Goal: Transaction & Acquisition: Purchase product/service

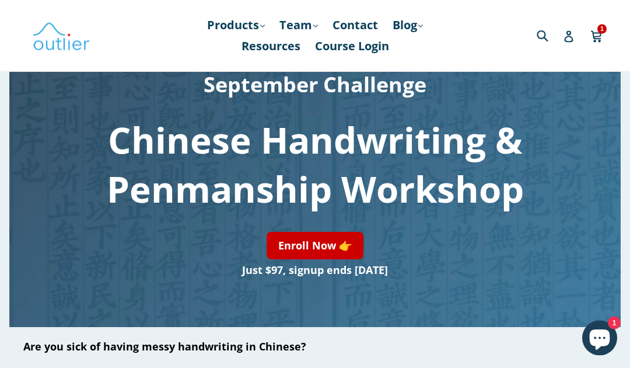
scroll to position [95, 0]
click at [334, 252] on link "Enroll Now 👉" at bounding box center [315, 245] width 97 height 27
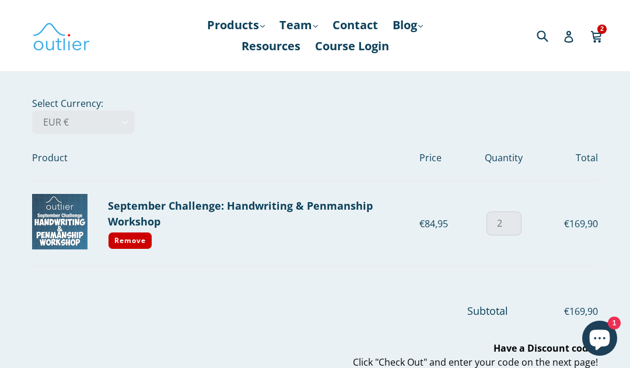
click at [507, 224] on input "2" at bounding box center [504, 223] width 35 height 24
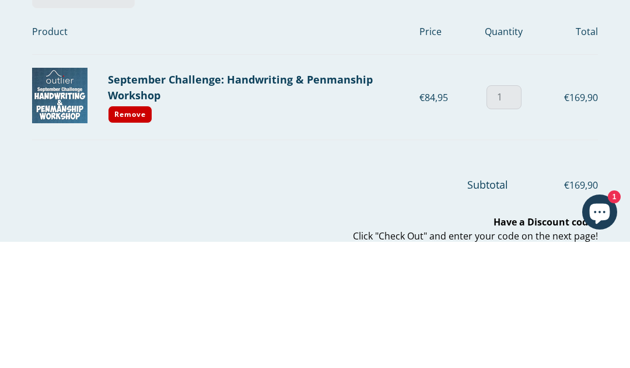
type input "1"
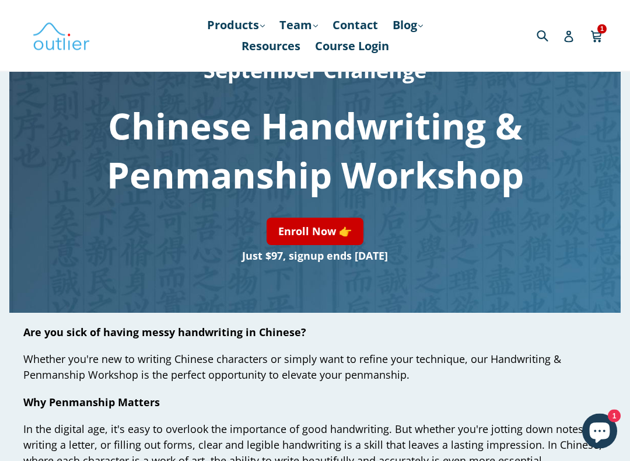
scroll to position [113, 0]
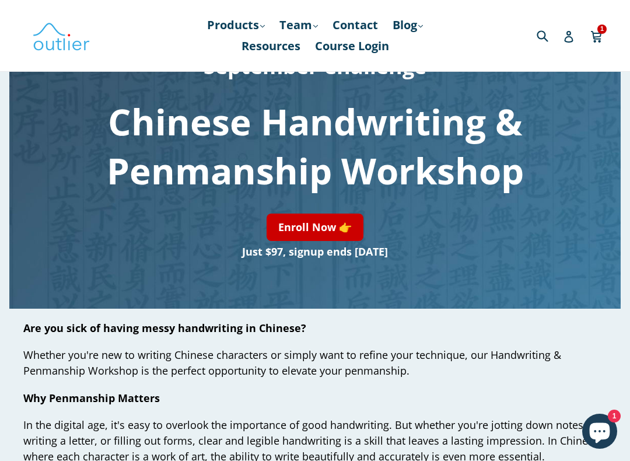
click at [320, 233] on link "Enroll Now 👉" at bounding box center [315, 227] width 97 height 27
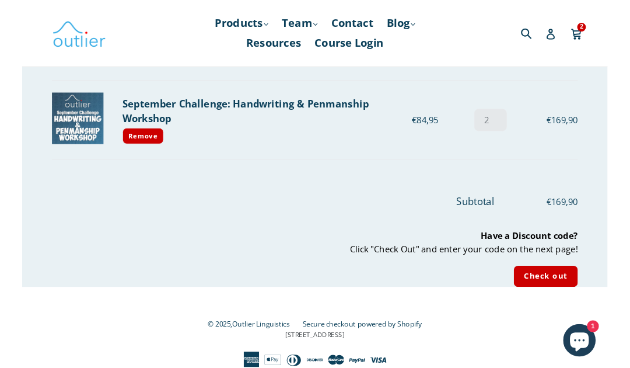
scroll to position [122, 0]
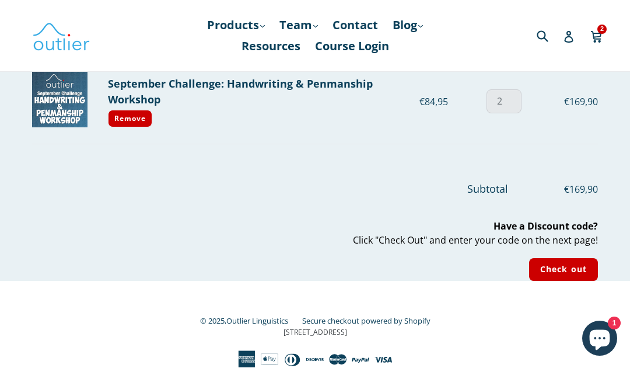
click at [515, 100] on input "2" at bounding box center [504, 101] width 35 height 24
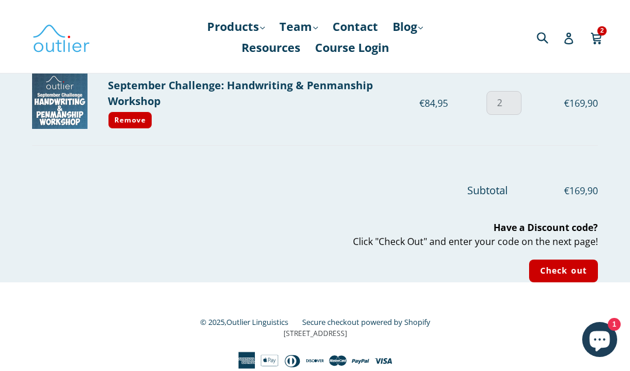
scroll to position [118, 0]
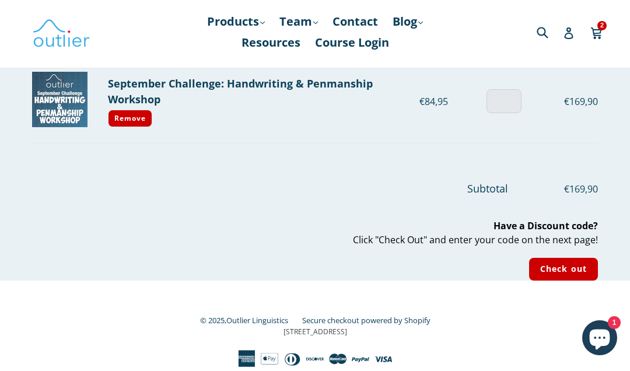
type input "1"
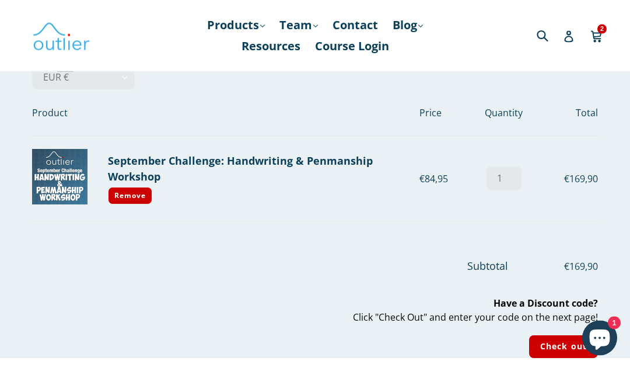
scroll to position [0, 0]
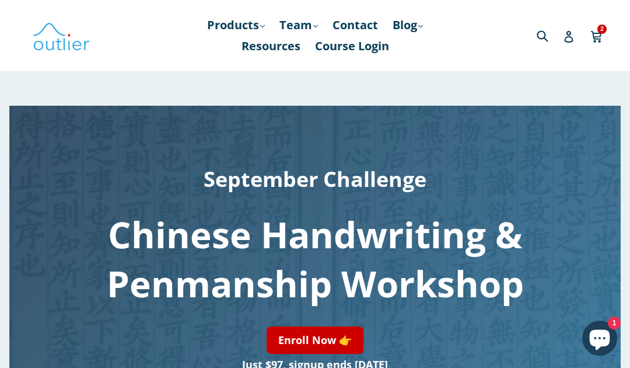
click at [601, 30] on span "2" at bounding box center [602, 29] width 9 height 9
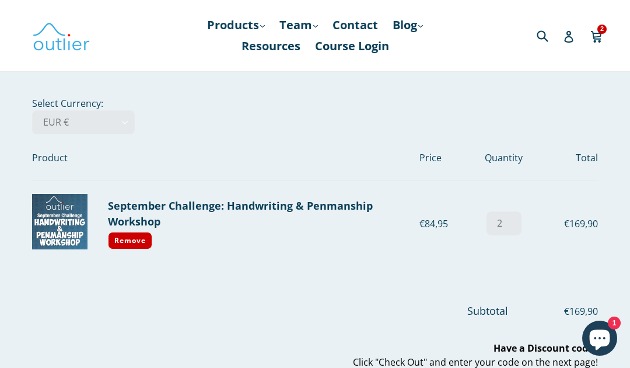
scroll to position [122, 0]
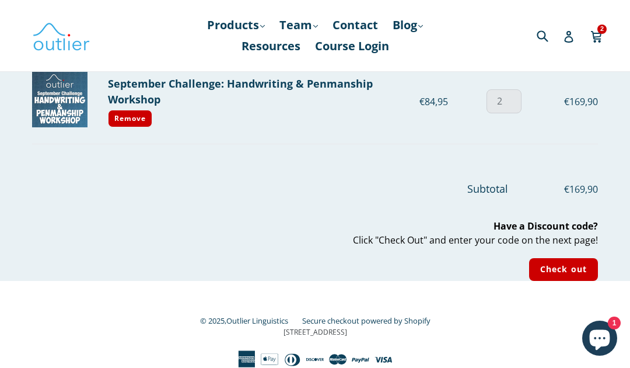
click at [513, 102] on input "2" at bounding box center [504, 101] width 35 height 24
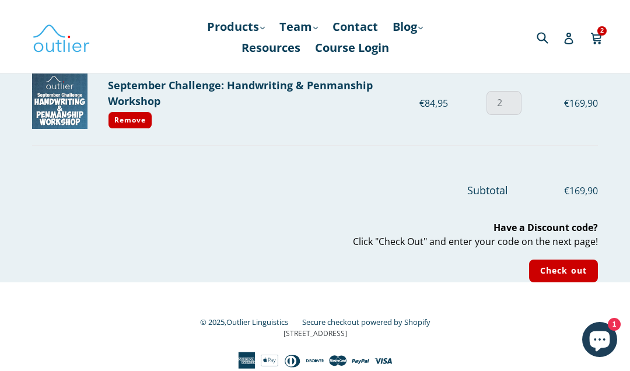
scroll to position [118, 0]
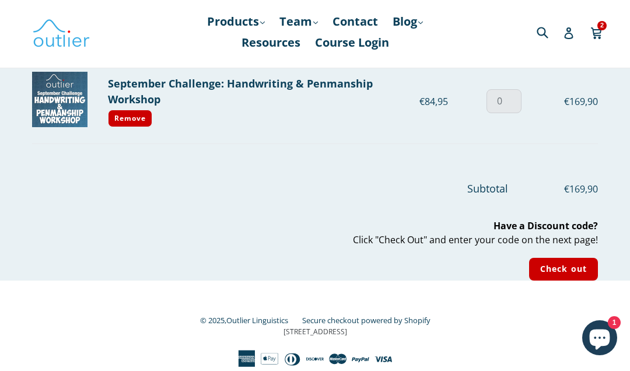
type input "0"
click at [564, 269] on input "Check out" at bounding box center [563, 273] width 69 height 23
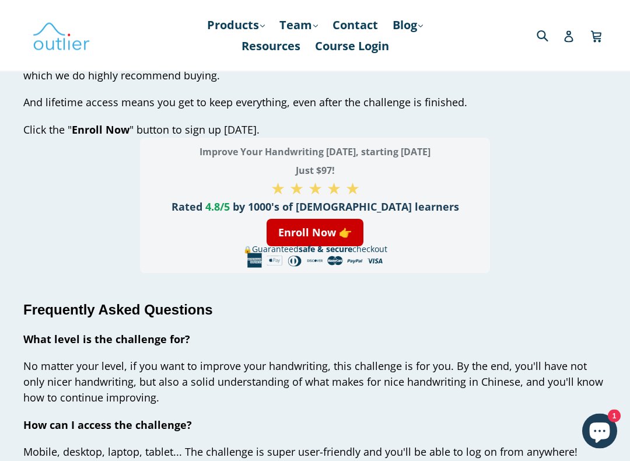
scroll to position [3599, 0]
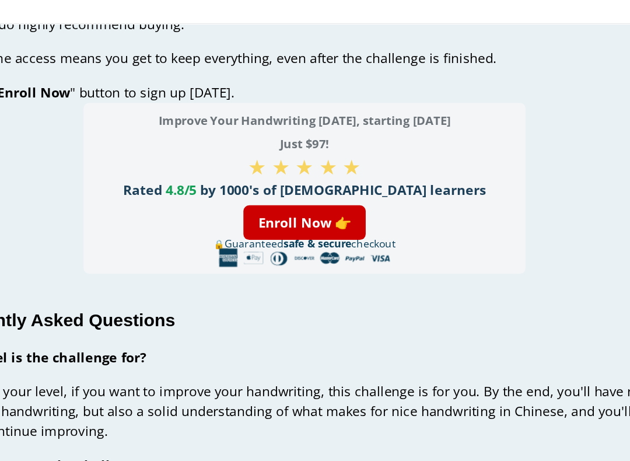
click at [305, 139] on div "Improve Your Handwriting in 30 Days, starting September 1 Just $97! ★ ★ ★ ★ ★ R…" at bounding box center [315, 202] width 350 height 126
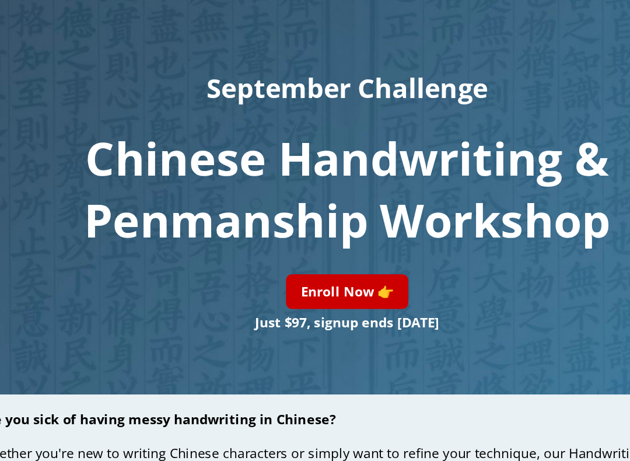
scroll to position [53, 0]
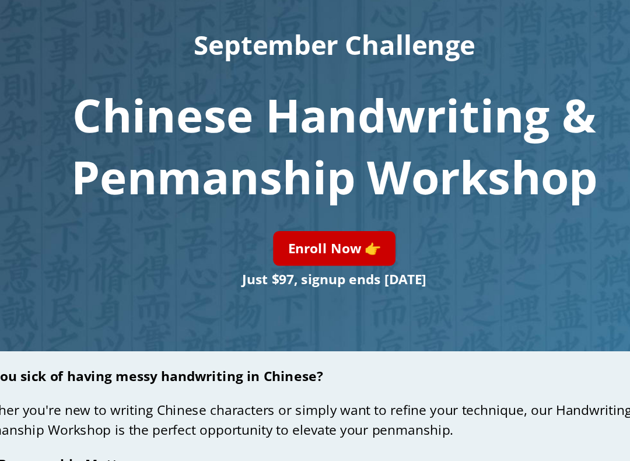
click at [272, 274] on link "Enroll Now 👉" at bounding box center [315, 287] width 97 height 27
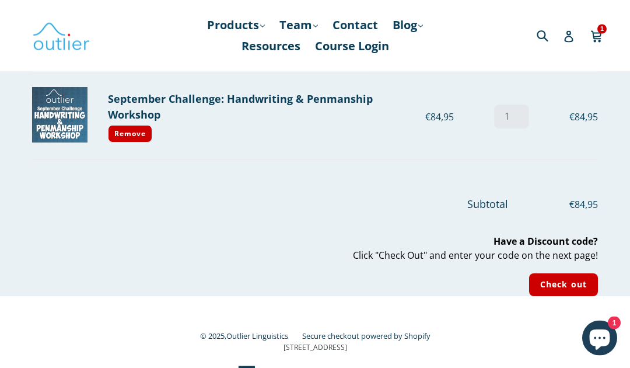
scroll to position [122, 0]
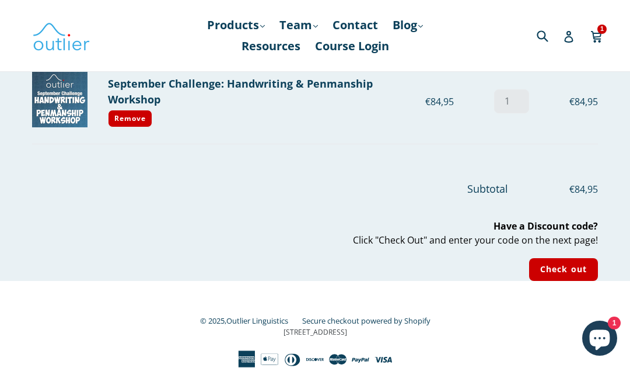
click at [559, 269] on input "Check out" at bounding box center [563, 269] width 69 height 23
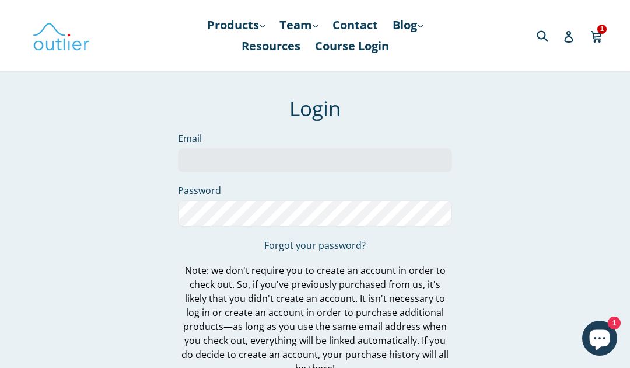
click at [196, 163] on input "Email" at bounding box center [315, 160] width 274 height 24
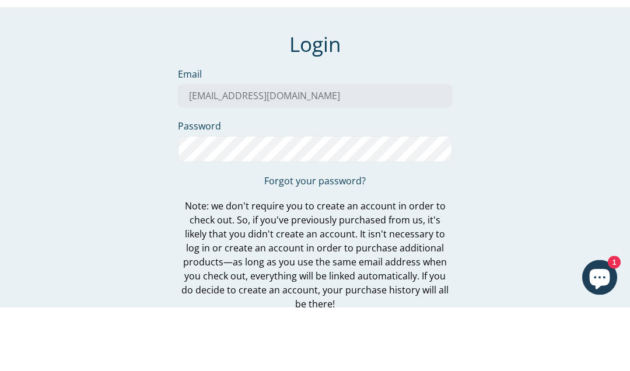
type input "[EMAIL_ADDRESS][DOMAIN_NAME]"
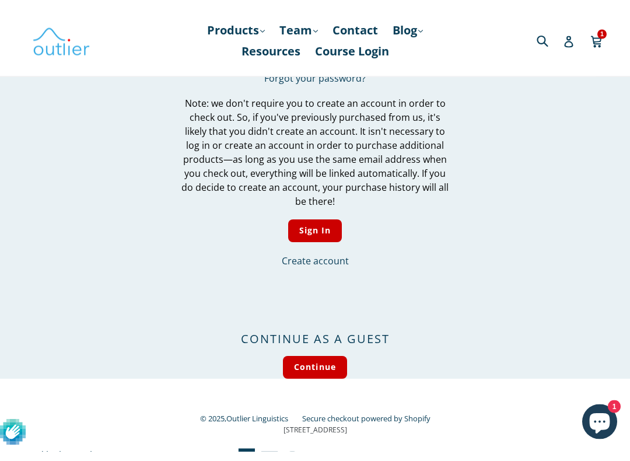
scroll to position [160, 0]
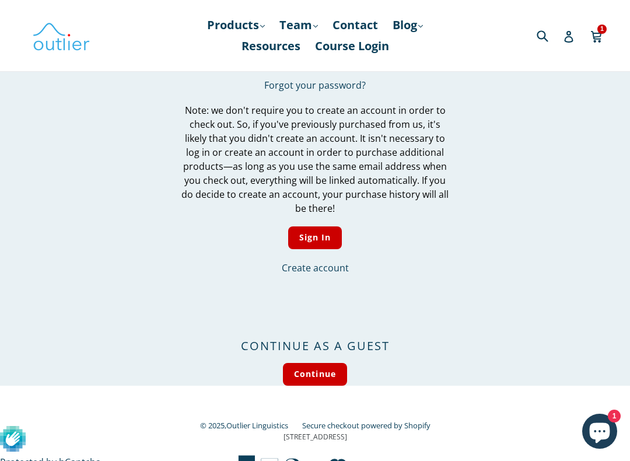
click at [318, 363] on input "Continue" at bounding box center [315, 374] width 64 height 23
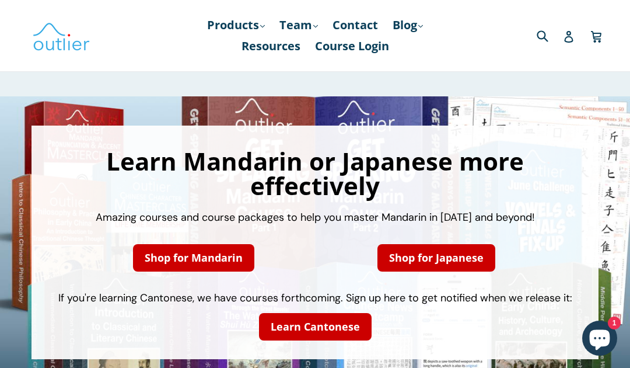
click at [602, 339] on icon "Chat window" at bounding box center [600, 340] width 20 height 20
